Goal: Task Accomplishment & Management: Complete application form

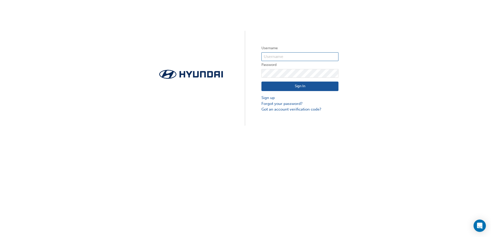
type input "32933"
click at [292, 85] on button "Sign In" at bounding box center [299, 87] width 77 height 10
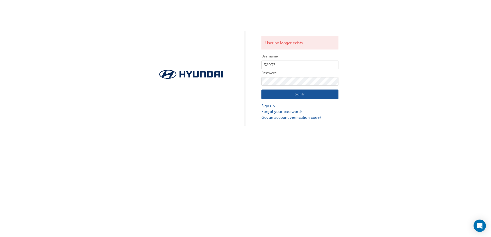
click at [278, 112] on link "Forgot your password?" at bounding box center [299, 112] width 77 height 6
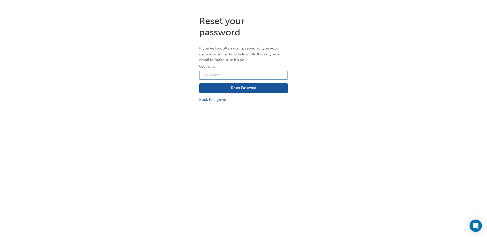
click at [233, 75] on input "text" at bounding box center [243, 75] width 89 height 9
type input "32933"
click at [241, 90] on button "Reset Password" at bounding box center [243, 88] width 89 height 10
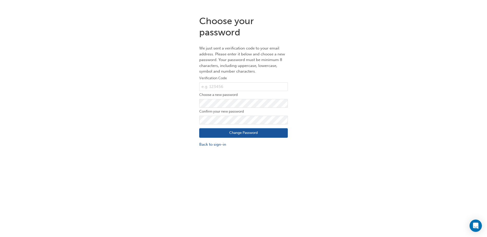
click at [245, 82] on form "Verification Code Choose a new password Confirm your new password Change Passwo…" at bounding box center [243, 111] width 89 height 72
click at [244, 86] on input "text" at bounding box center [243, 86] width 89 height 9
paste input "01"
type input "01"
drag, startPoint x: 216, startPoint y: 87, endPoint x: 200, endPoint y: 86, distance: 16.2
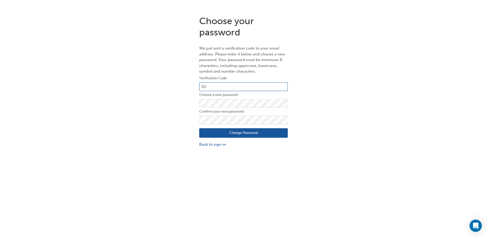
click at [202, 86] on input "01" at bounding box center [243, 86] width 89 height 9
click at [236, 88] on input "text" at bounding box center [243, 86] width 89 height 9
paste input "502622"
type input "502622"
click at [244, 130] on button "Change Password" at bounding box center [243, 133] width 89 height 10
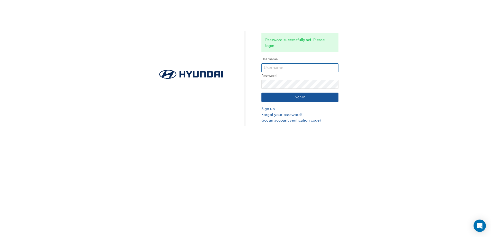
type input "32933"
click at [269, 68] on input "32933" at bounding box center [299, 67] width 77 height 9
click at [268, 100] on button "Sign In" at bounding box center [299, 98] width 77 height 10
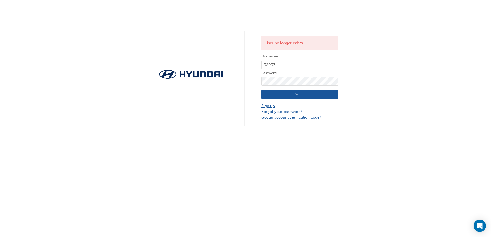
click at [265, 104] on link "Sign up" at bounding box center [299, 106] width 77 height 6
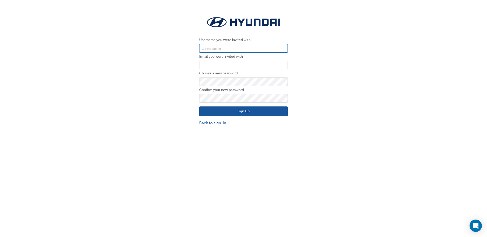
type input "32933"
click at [221, 66] on input "email" at bounding box center [243, 65] width 89 height 9
type input "[EMAIL_ADDRESS][DOMAIN_NAME]"
click at [207, 110] on button "Sign Up" at bounding box center [243, 111] width 89 height 10
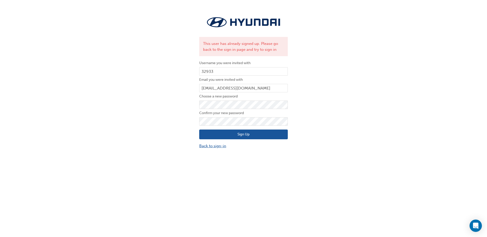
click at [207, 147] on link "Back to sign-in" at bounding box center [243, 146] width 89 height 6
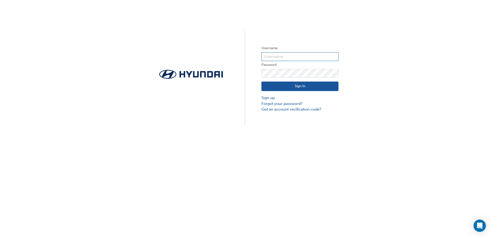
type input "32933"
click at [244, 73] on div "Username 32933 Password Sign In Sign up Forgot your password? Got an account ve…" at bounding box center [245, 63] width 491 height 126
click at [266, 86] on button "Sign In" at bounding box center [299, 87] width 77 height 10
click at [309, 86] on button "Sign In" at bounding box center [299, 87] width 77 height 10
